Goal: Task Accomplishment & Management: Complete application form

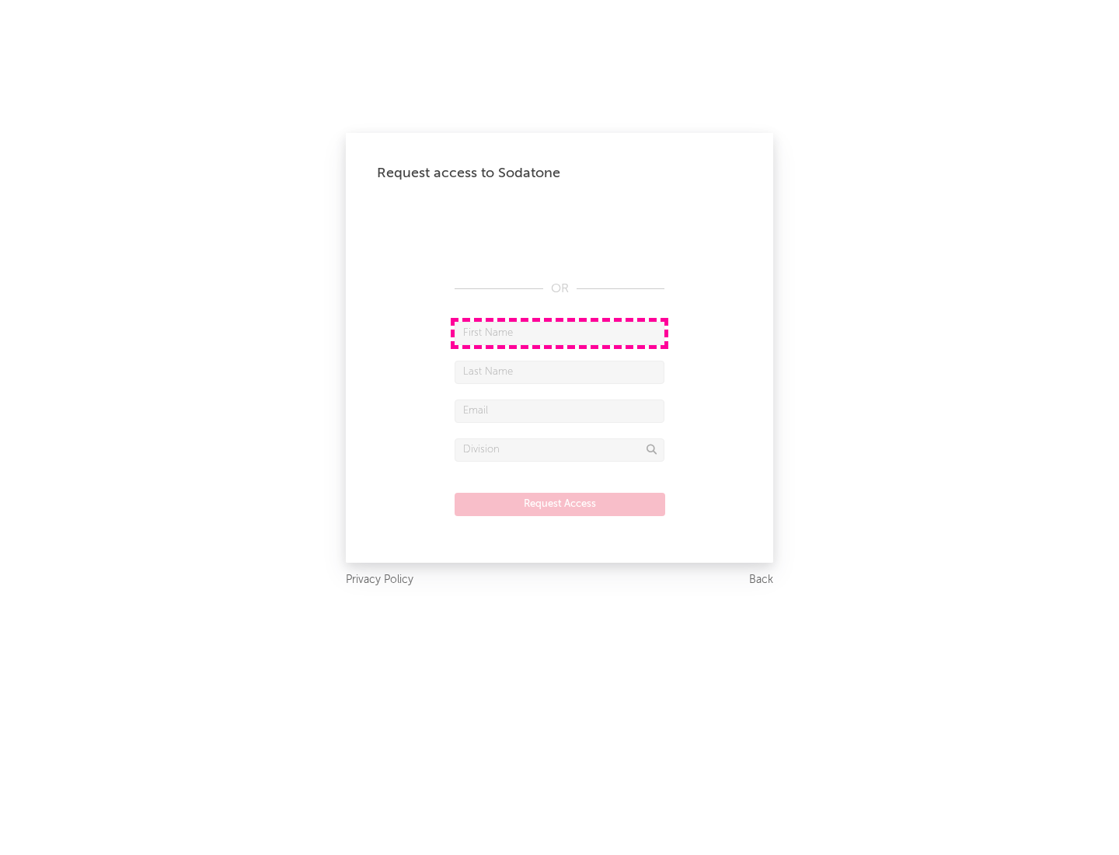
click at [559, 333] on input "text" at bounding box center [560, 333] width 210 height 23
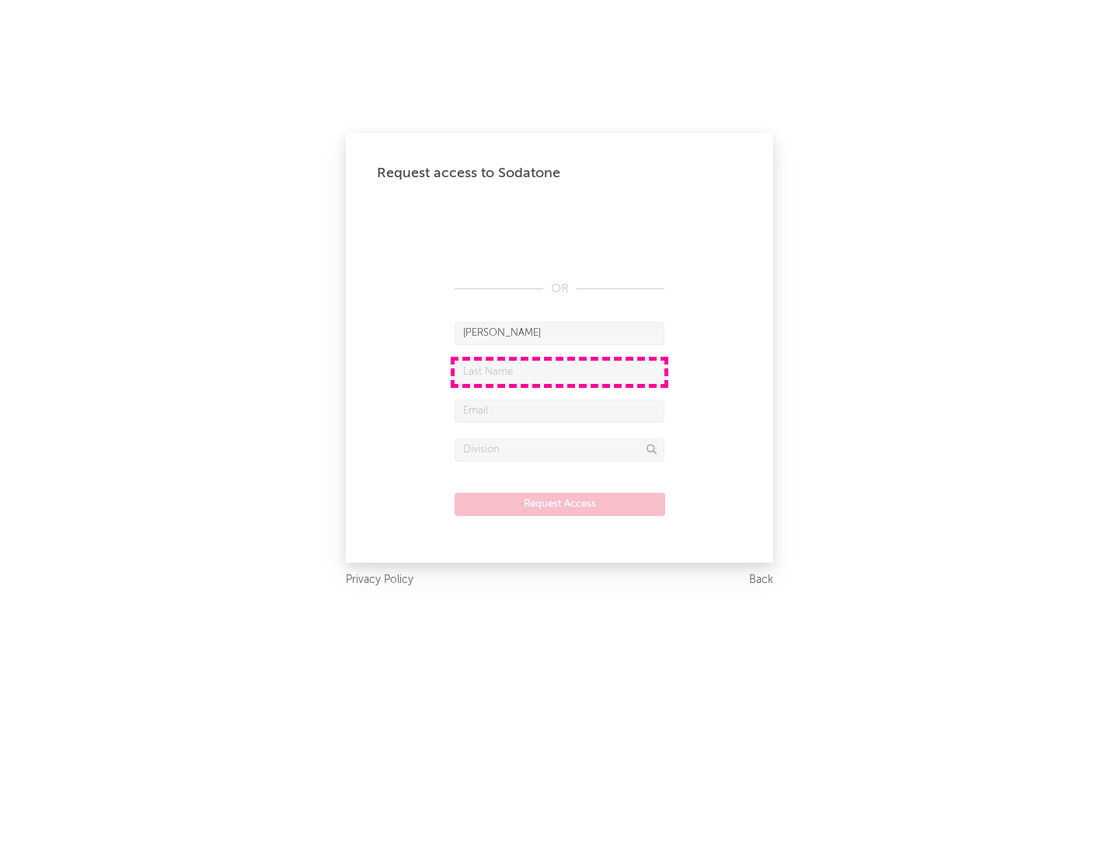
type input "[PERSON_NAME]"
click at [559, 371] on input "text" at bounding box center [560, 372] width 210 height 23
type input "[PERSON_NAME]"
click at [559, 410] on input "text" at bounding box center [560, 410] width 210 height 23
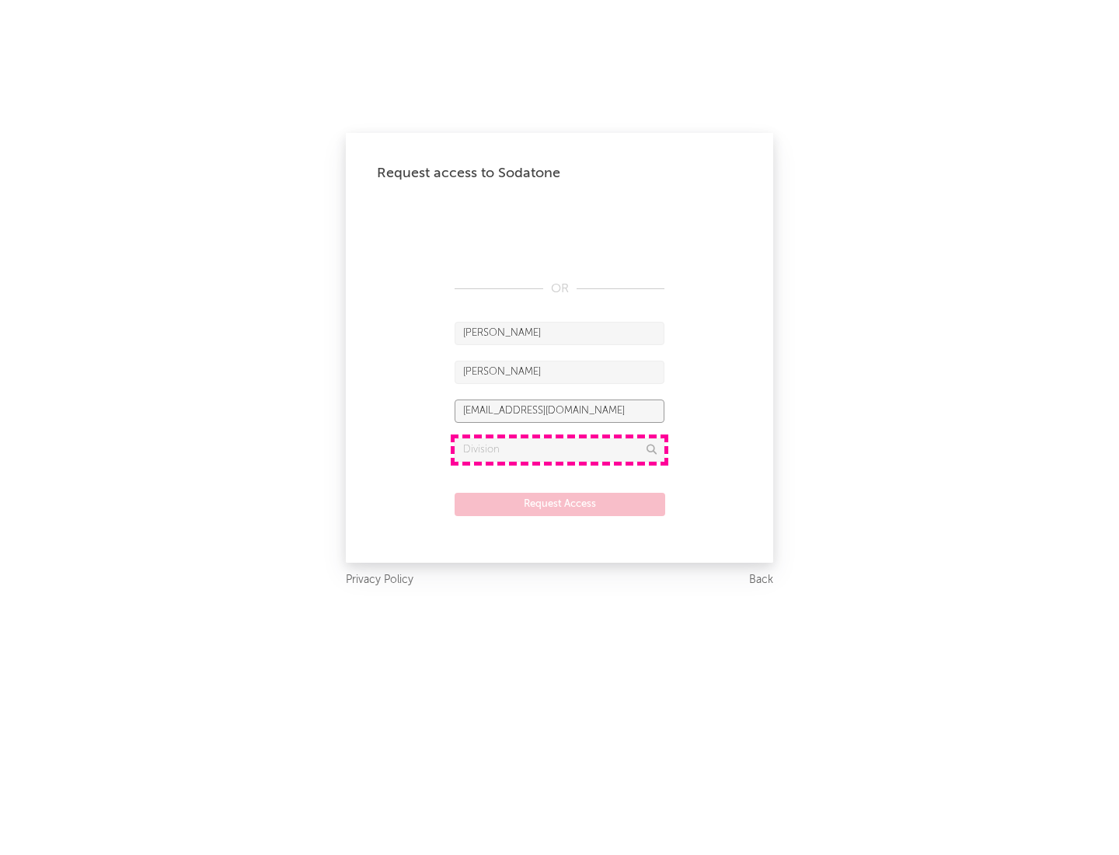
type input "[EMAIL_ADDRESS][DOMAIN_NAME]"
click at [559, 449] on input "text" at bounding box center [560, 449] width 210 height 23
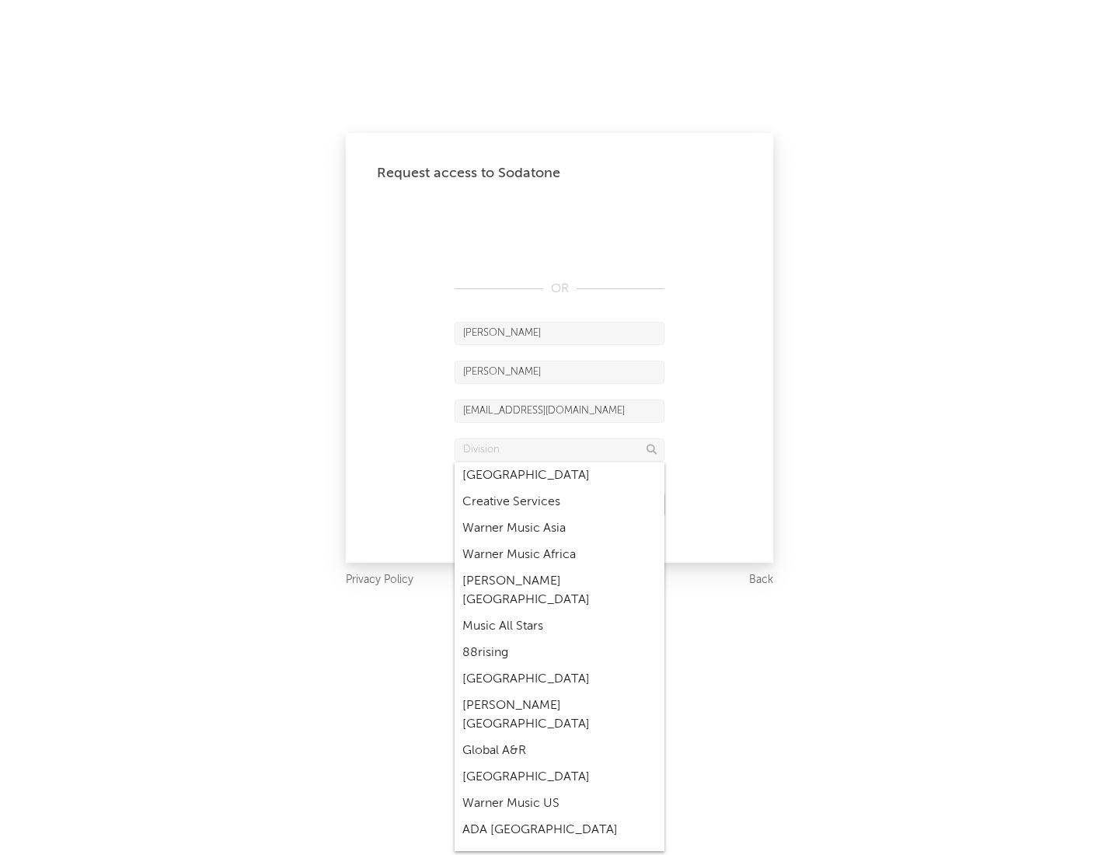
click at [559, 613] on div "Music All Stars" at bounding box center [560, 626] width 210 height 26
type input "Music All Stars"
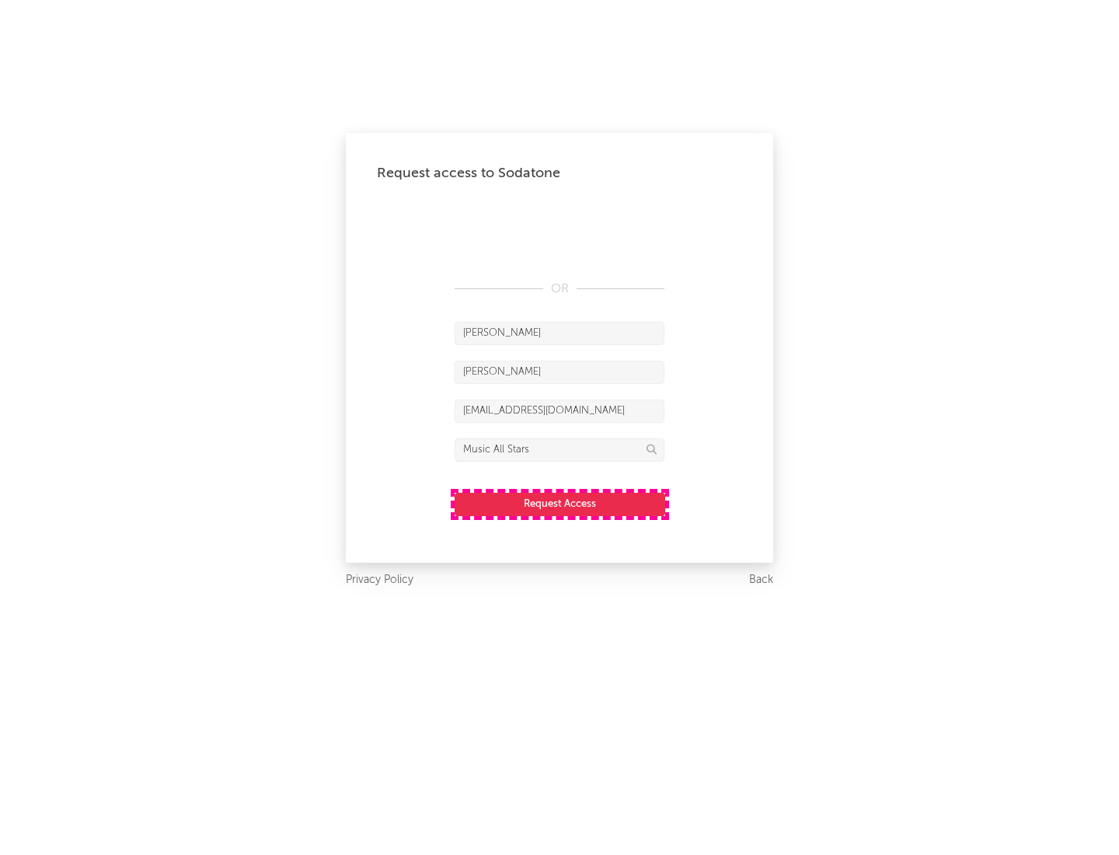
click at [559, 504] on button "Request Access" at bounding box center [560, 504] width 211 height 23
